Goal: Task Accomplishment & Management: Manage account settings

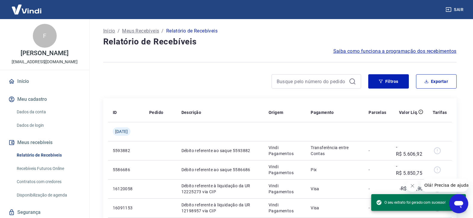
scroll to position [25, 0]
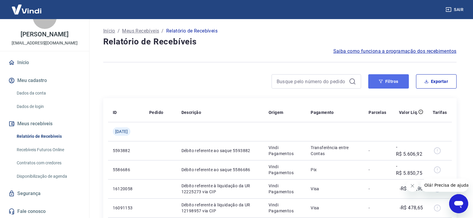
click at [391, 84] on button "Filtros" at bounding box center [388, 81] width 41 height 14
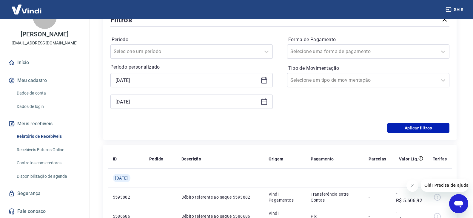
scroll to position [90, 0]
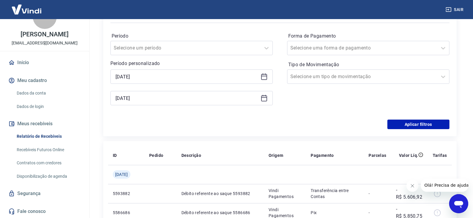
click at [261, 78] on icon at bounding box center [264, 77] width 6 height 6
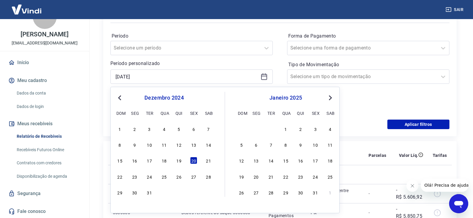
click at [330, 99] on span "Next Month" at bounding box center [330, 97] width 0 height 7
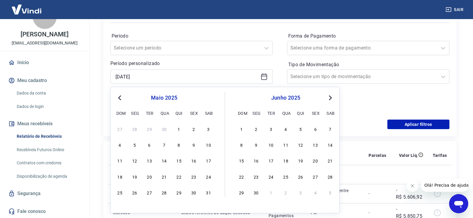
click at [330, 99] on span "Next Month" at bounding box center [330, 97] width 0 height 7
click at [271, 130] on div "1" at bounding box center [270, 128] width 7 height 7
type input "[DATE]"
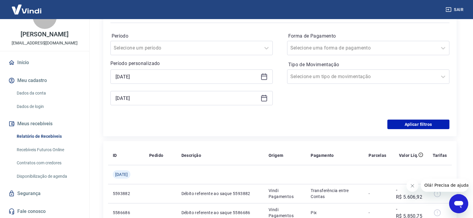
click at [265, 95] on icon at bounding box center [265, 96] width 1 height 2
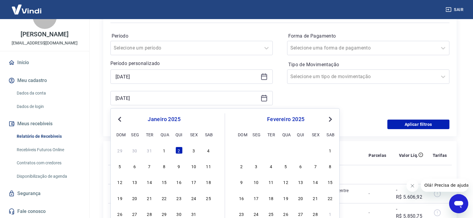
click at [330, 119] on span "Next Month" at bounding box center [330, 119] width 0 height 7
click at [330, 118] on span "Next Month" at bounding box center [330, 119] width 0 height 7
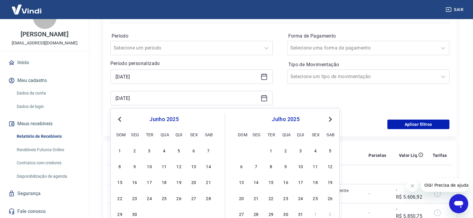
click at [330, 118] on span "Next Month" at bounding box center [330, 119] width 0 height 7
click at [254, 166] on div "4" at bounding box center [255, 166] width 7 height 7
type input "[DATE]"
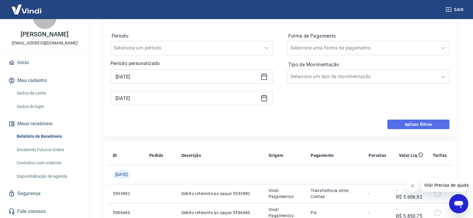
click at [404, 123] on button "Aplicar filtros" at bounding box center [418, 125] width 62 height 10
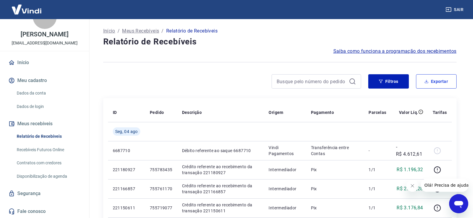
drag, startPoint x: 442, startPoint y: 79, endPoint x: 437, endPoint y: 84, distance: 7.2
click at [442, 78] on button "Exportar" at bounding box center [436, 81] width 41 height 14
type input "[DATE]"
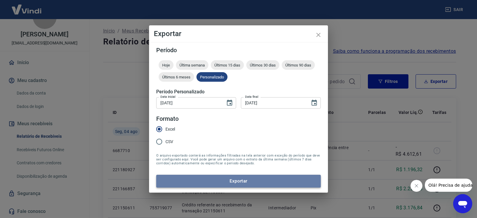
click at [231, 179] on button "Exportar" at bounding box center [238, 181] width 165 height 13
